Goal: Task Accomplishment & Management: Use online tool/utility

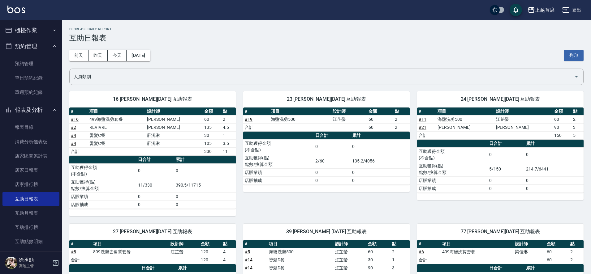
scroll to position [131, 0]
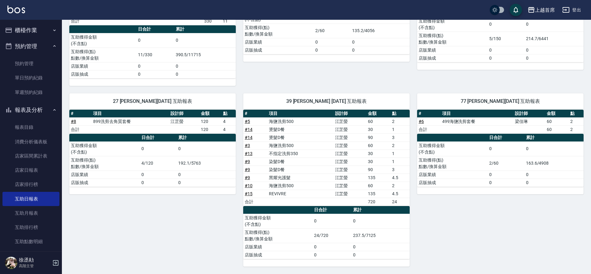
click at [52, 31] on icon "button" at bounding box center [54, 30] width 5 height 5
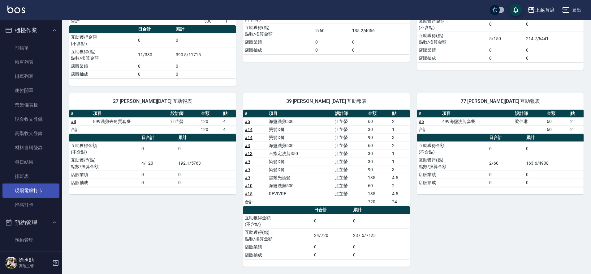
click at [35, 192] on link "現場電腦打卡" at bounding box center [30, 191] width 57 height 14
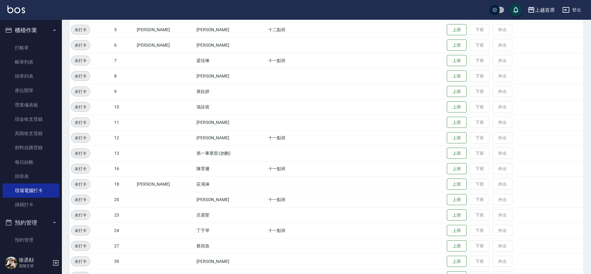
scroll to position [134, 0]
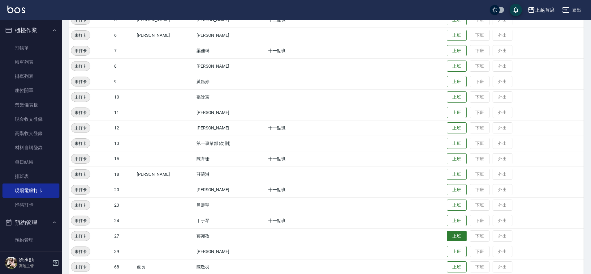
drag, startPoint x: 452, startPoint y: 235, endPoint x: 447, endPoint y: 239, distance: 6.2
click at [454, 236] on button "上班" at bounding box center [457, 236] width 20 height 11
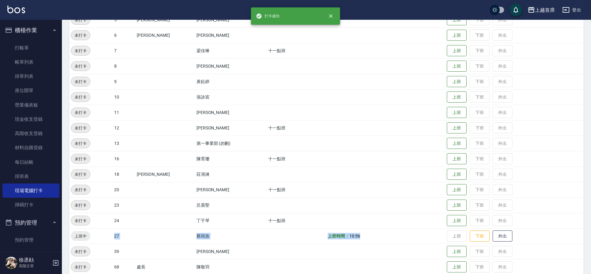
drag, startPoint x: 135, startPoint y: 233, endPoint x: 412, endPoint y: 238, distance: 277.1
click at [412, 238] on tr "上班中 27 [PERSON_NAME] 上班時間： 10:56 上班 下班 外出" at bounding box center [326, 236] width 514 height 15
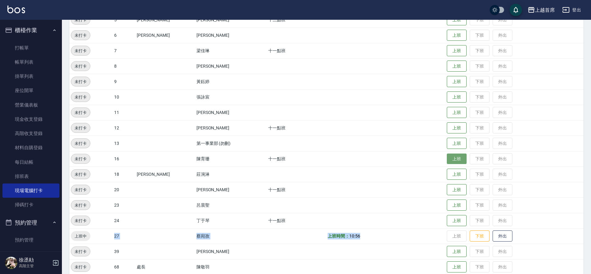
click at [459, 159] on button "上班" at bounding box center [457, 159] width 20 height 11
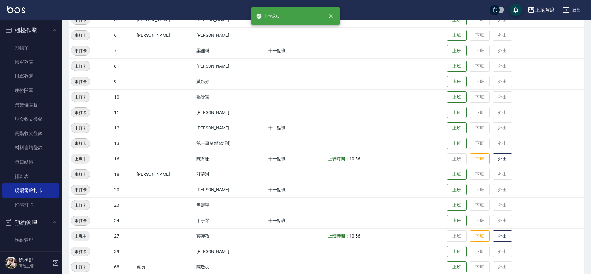
click at [353, 171] on td at bounding box center [385, 174] width 119 height 15
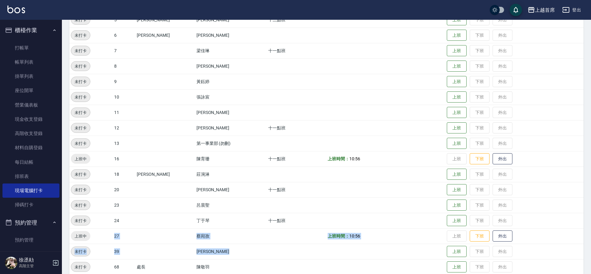
drag, startPoint x: 100, startPoint y: 234, endPoint x: 310, endPoint y: 257, distance: 211.2
click at [310, 257] on tbody "未打卡 1 [PERSON_NAME] 上班 下班 外出 未打卡 3 [PERSON_NAME] 十二點班 上班 下班 外出 未打卡 4 阿法 [PERSON…" at bounding box center [326, 136] width 514 height 340
click at [267, 255] on td at bounding box center [297, 251] width 60 height 15
click at [447, 50] on button "上班" at bounding box center [457, 50] width 20 height 11
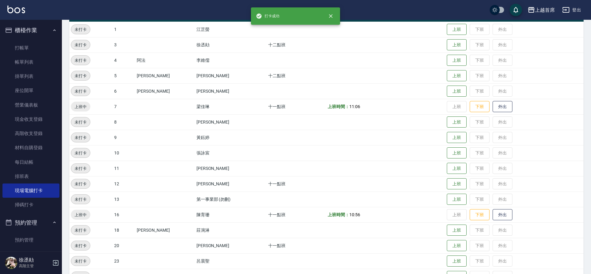
scroll to position [70, 0]
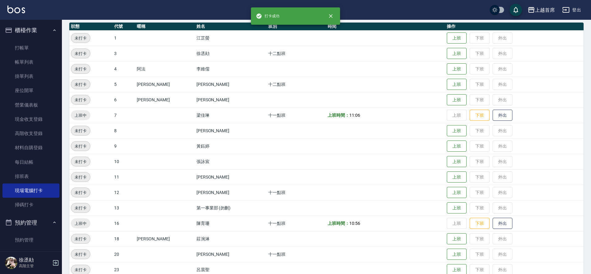
drag, startPoint x: 374, startPoint y: 127, endPoint x: 374, endPoint y: 113, distance: 13.9
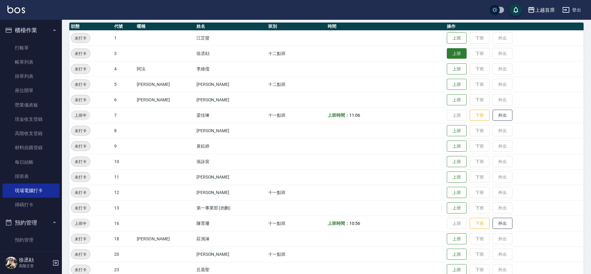
click at [447, 58] on button "上班" at bounding box center [457, 53] width 20 height 11
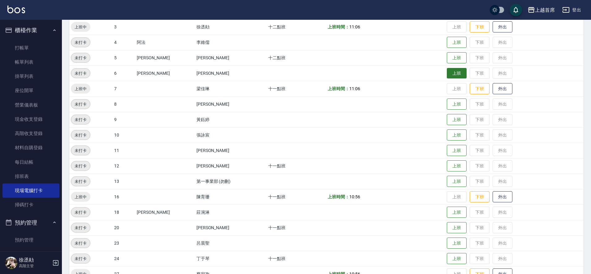
scroll to position [0, 0]
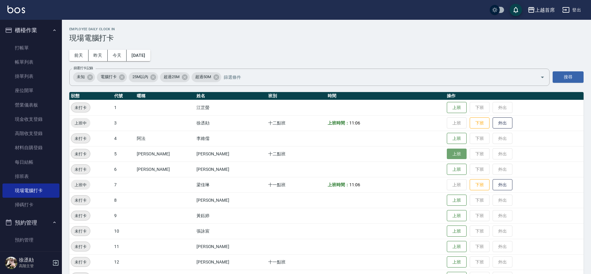
click at [451, 157] on button "上班" at bounding box center [457, 154] width 20 height 11
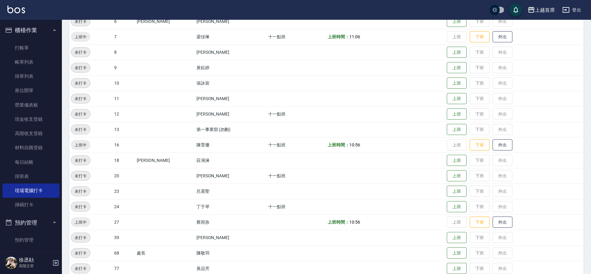
scroll to position [173, 0]
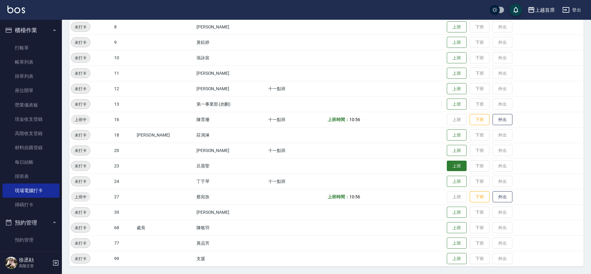
click at [447, 167] on button "上班" at bounding box center [457, 166] width 20 height 11
